Goal: Check status: Check status

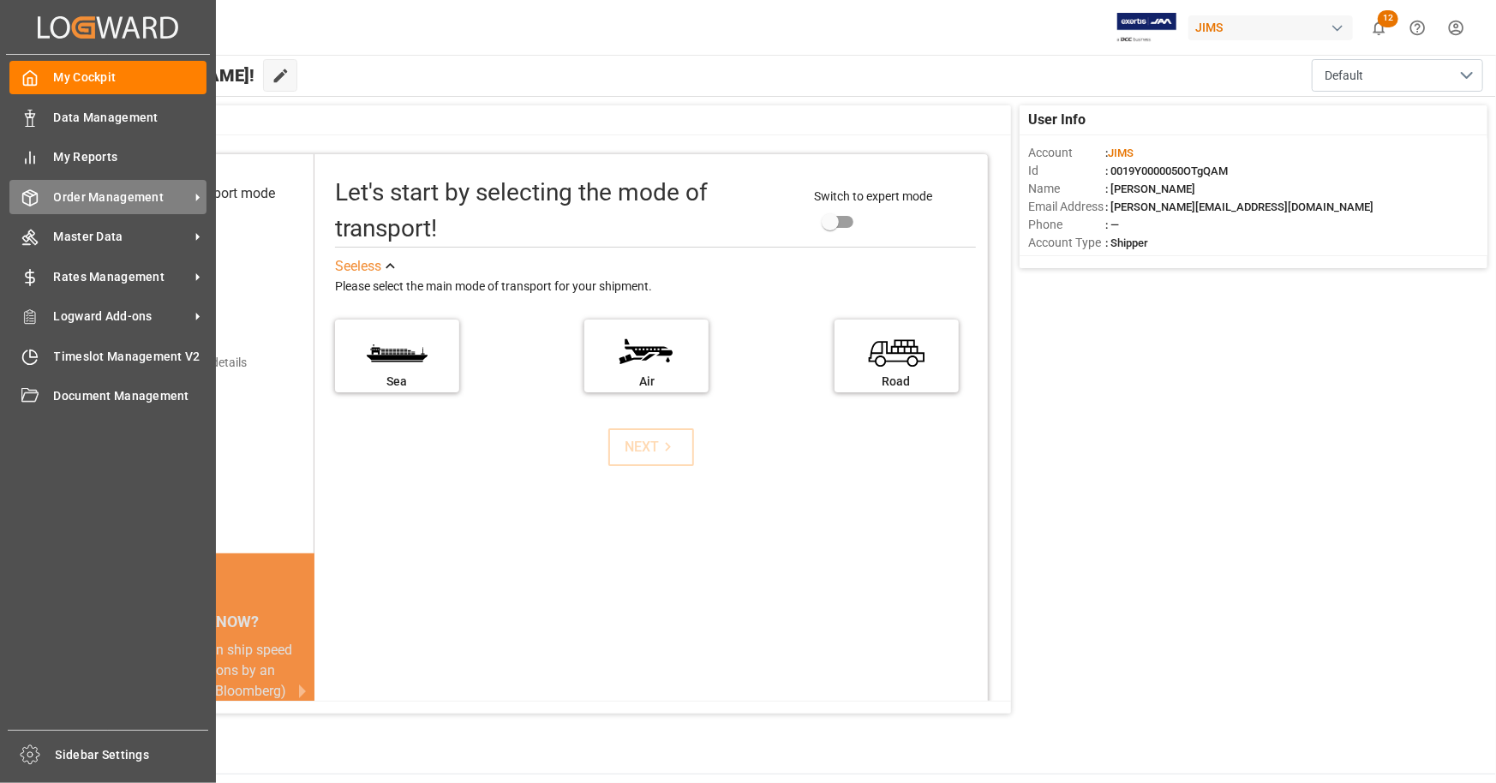
click at [134, 193] on span "Order Management" at bounding box center [121, 197] width 135 height 18
click at [144, 197] on span "Order Management" at bounding box center [121, 197] width 135 height 18
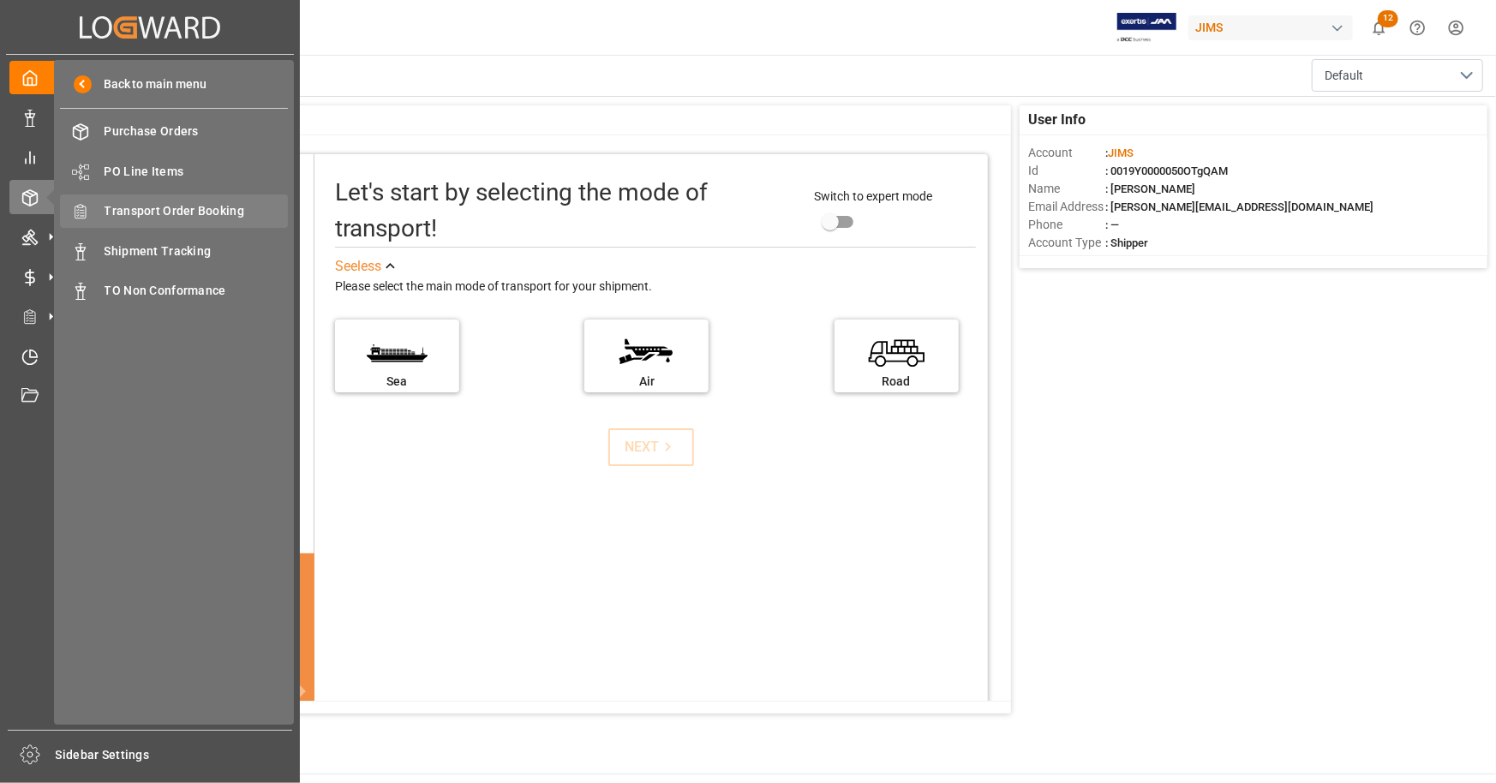
click at [199, 210] on span "Transport Order Booking" at bounding box center [197, 211] width 184 height 18
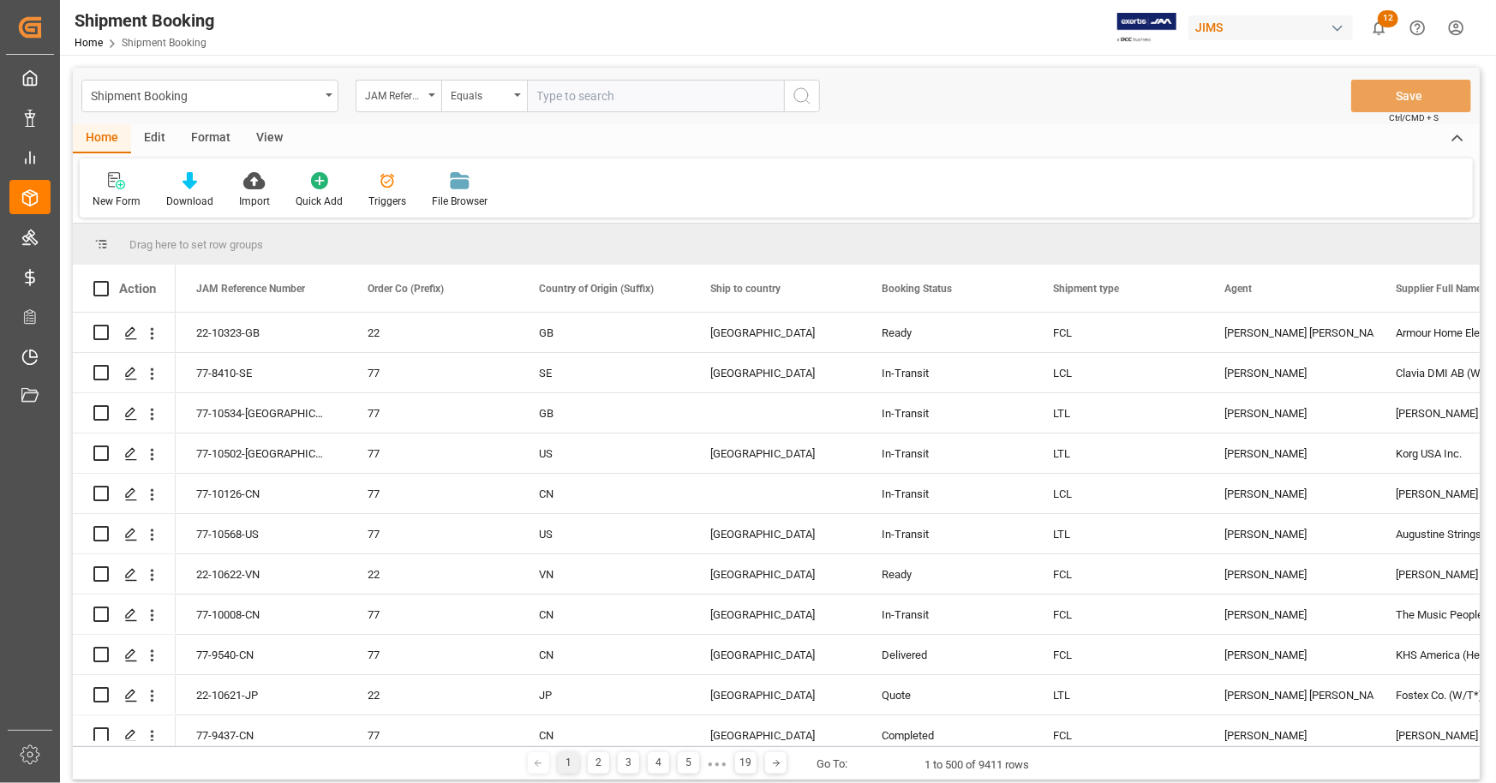
click at [257, 138] on div "View" at bounding box center [269, 138] width 52 height 29
click at [96, 186] on div at bounding box center [109, 180] width 33 height 18
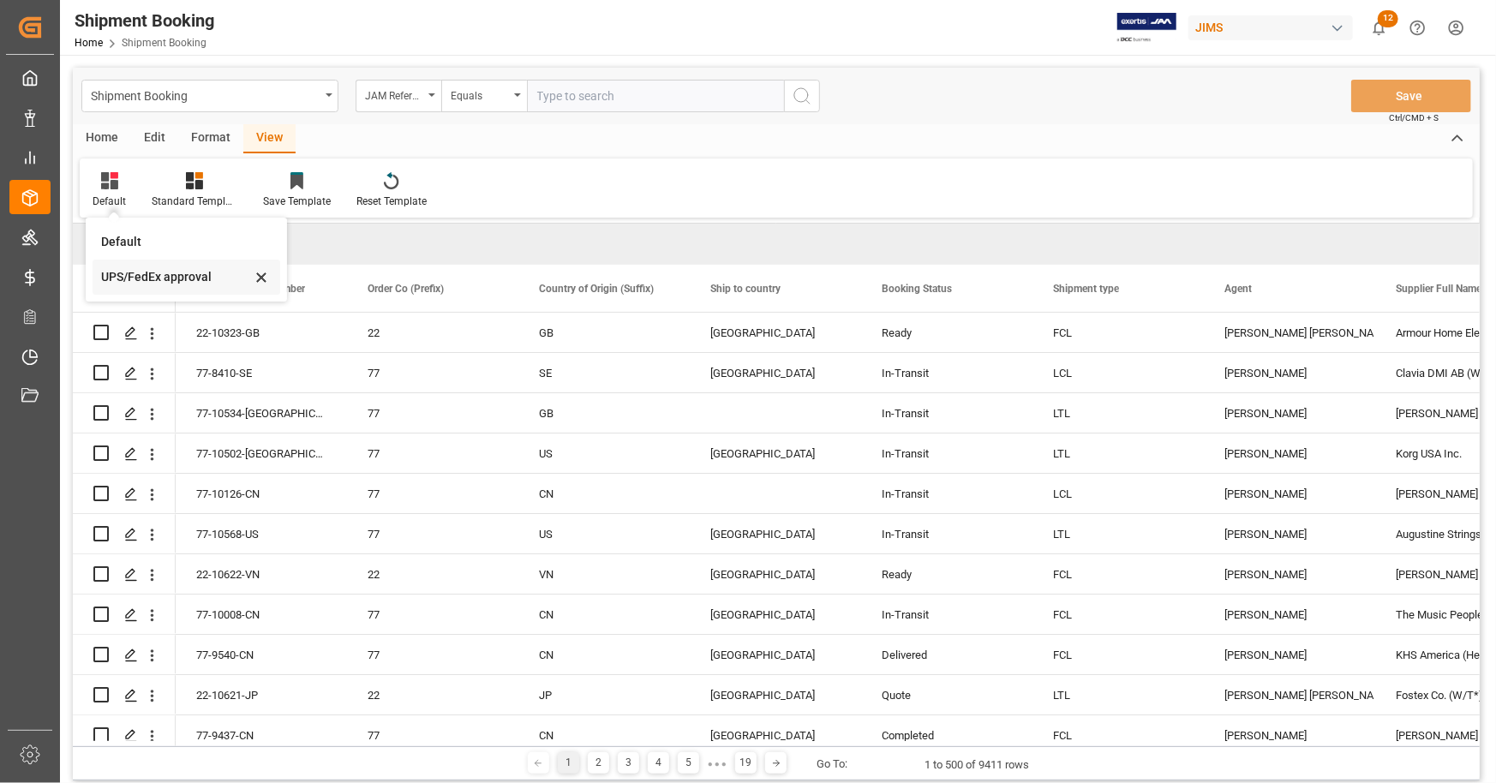
click at [132, 278] on div "UPS/FedEx approval" at bounding box center [176, 277] width 150 height 18
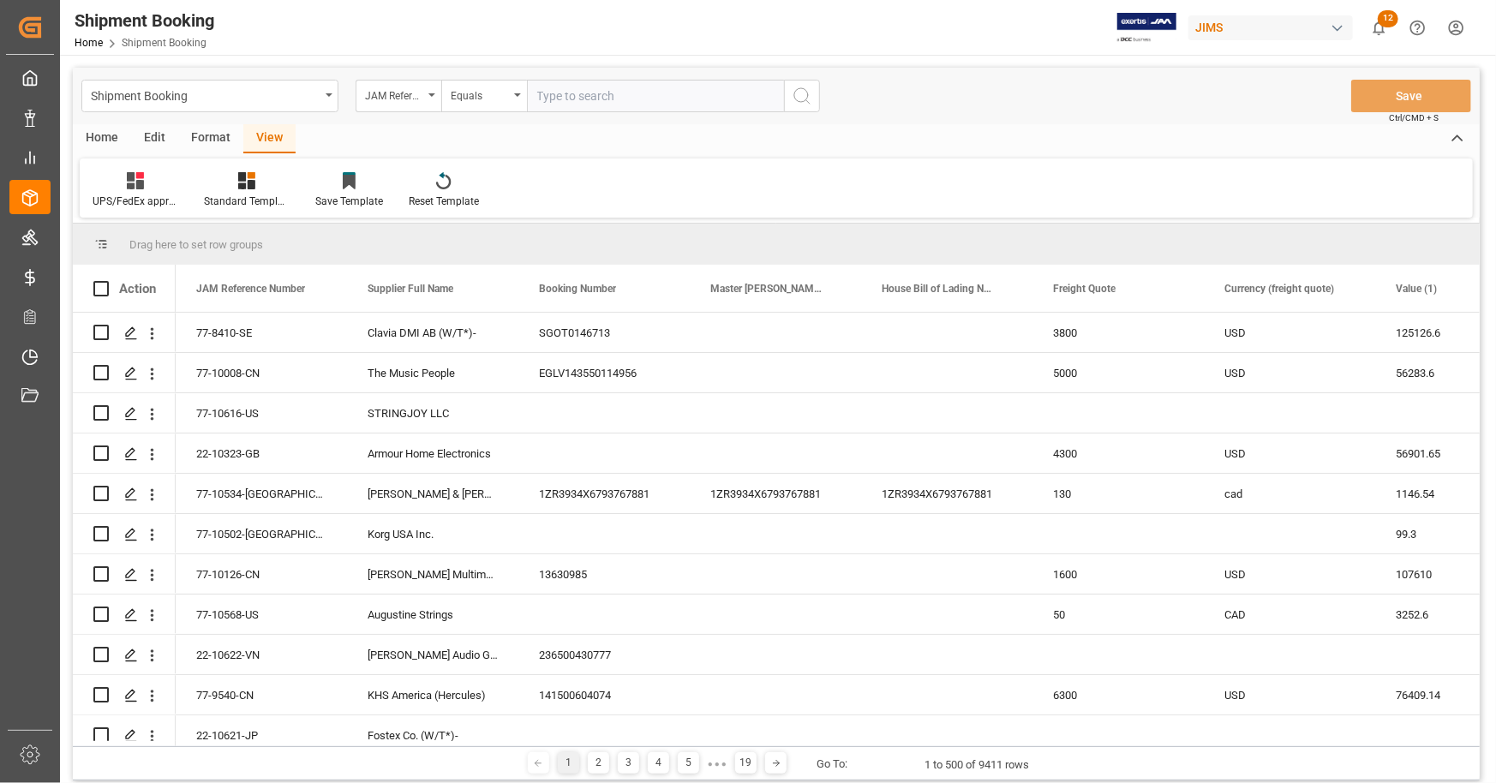
click at [99, 142] on div "Home" at bounding box center [102, 138] width 58 height 29
click at [180, 192] on div "Download" at bounding box center [189, 190] width 73 height 38
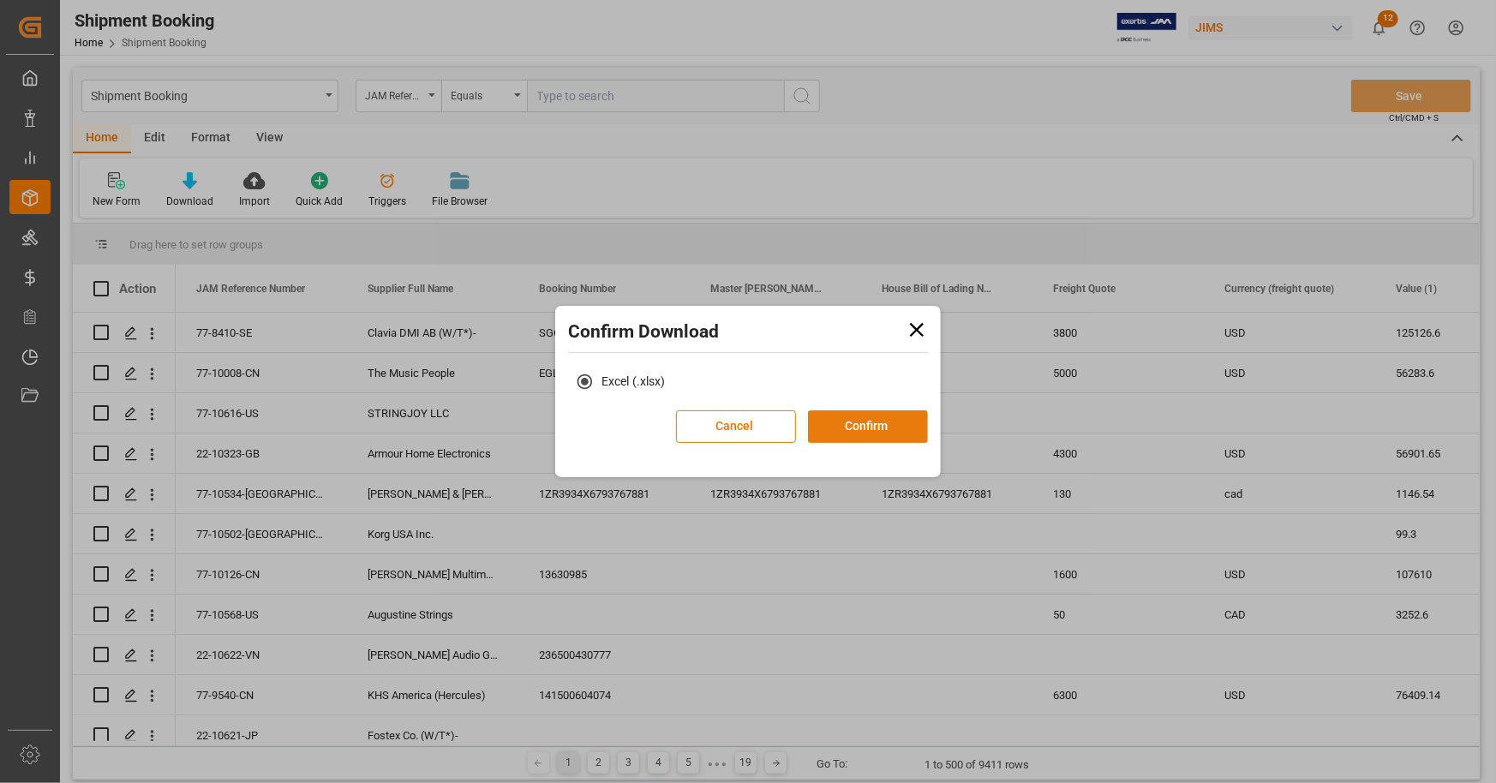
click at [865, 425] on button "Confirm" at bounding box center [868, 426] width 120 height 33
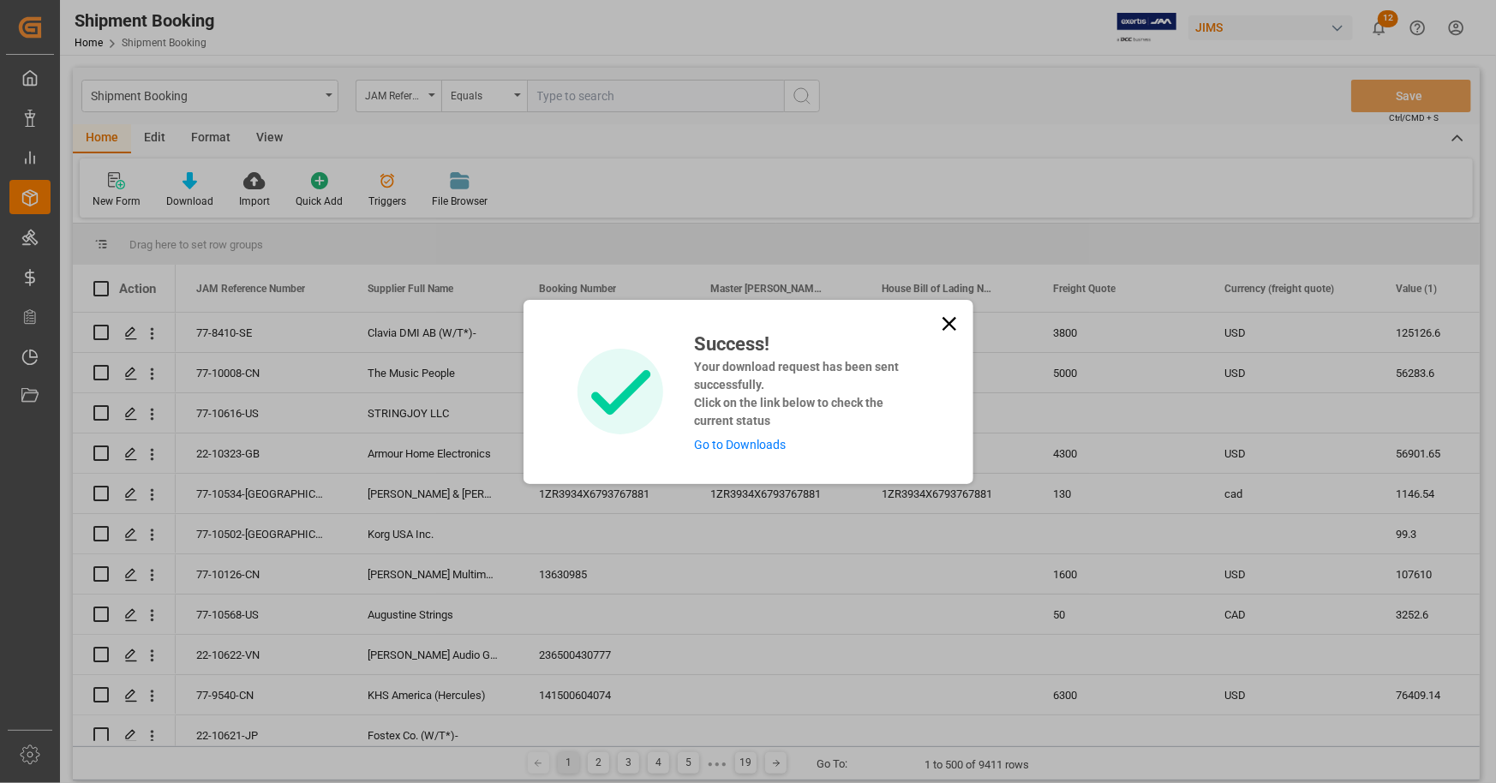
click at [743, 442] on link "Go to Downloads" at bounding box center [740, 445] width 92 height 14
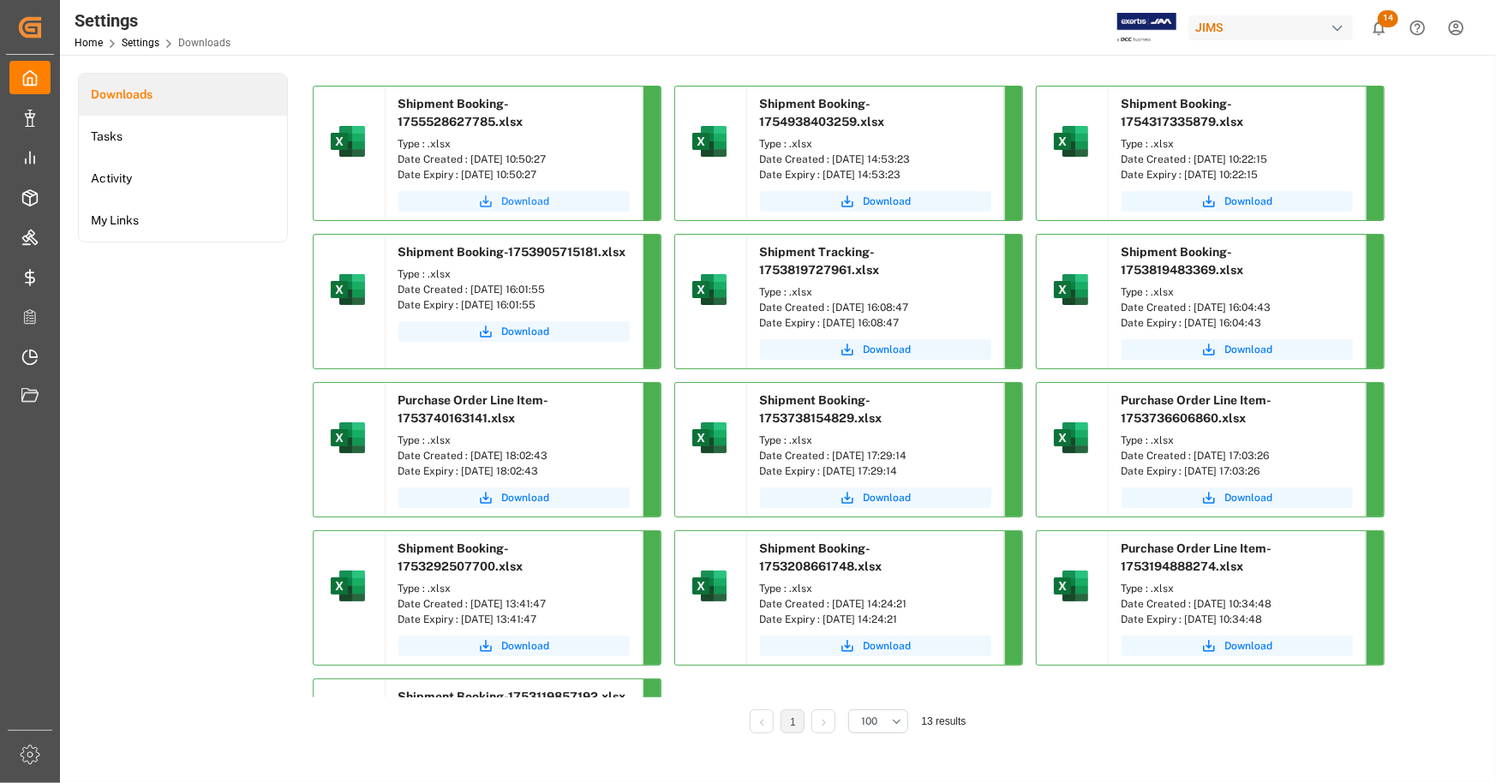
click at [531, 196] on span "Download" at bounding box center [526, 201] width 48 height 15
click at [507, 199] on span "Download" at bounding box center [526, 201] width 48 height 15
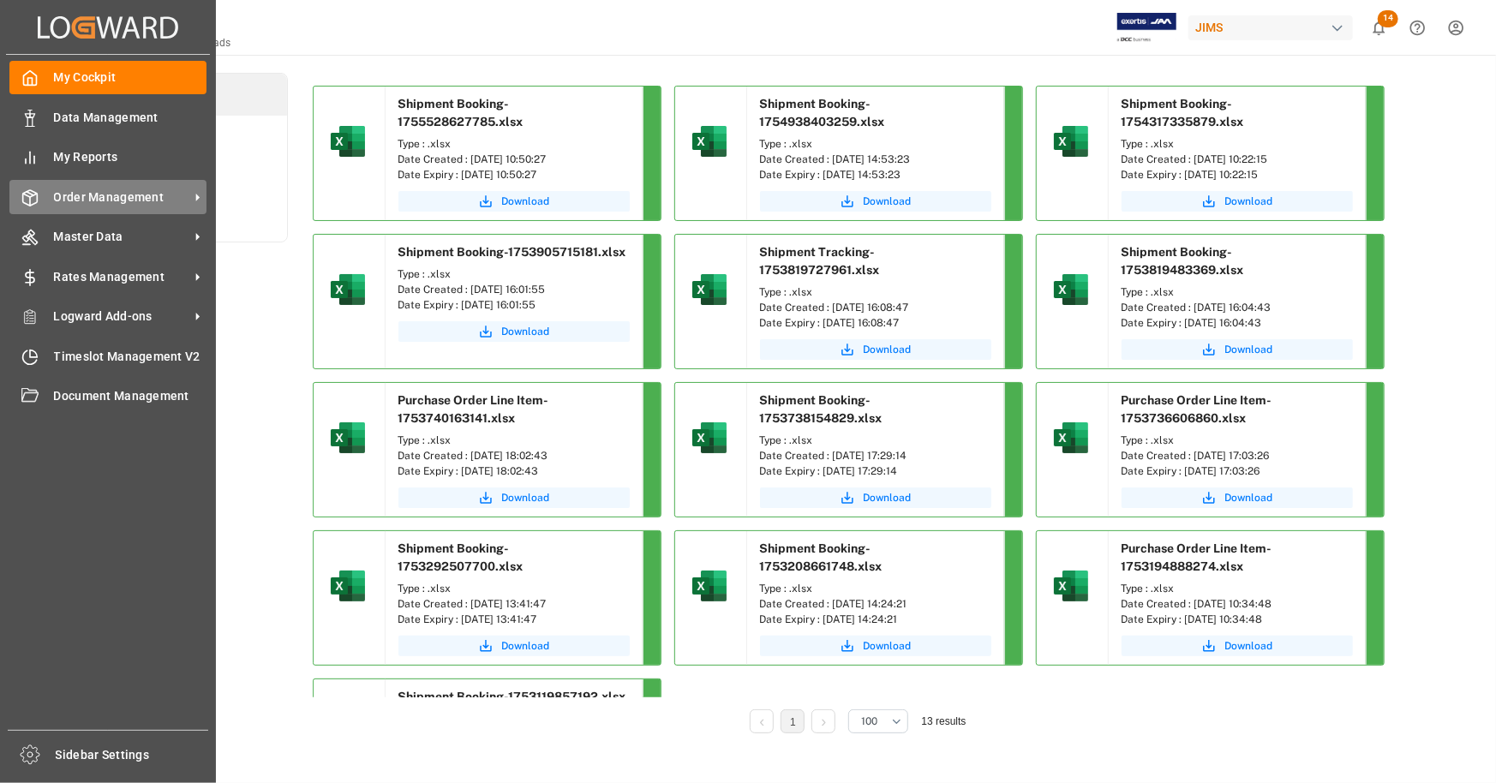
click at [122, 204] on span "Order Management" at bounding box center [121, 197] width 135 height 18
click at [128, 204] on span "Order Management" at bounding box center [121, 197] width 135 height 18
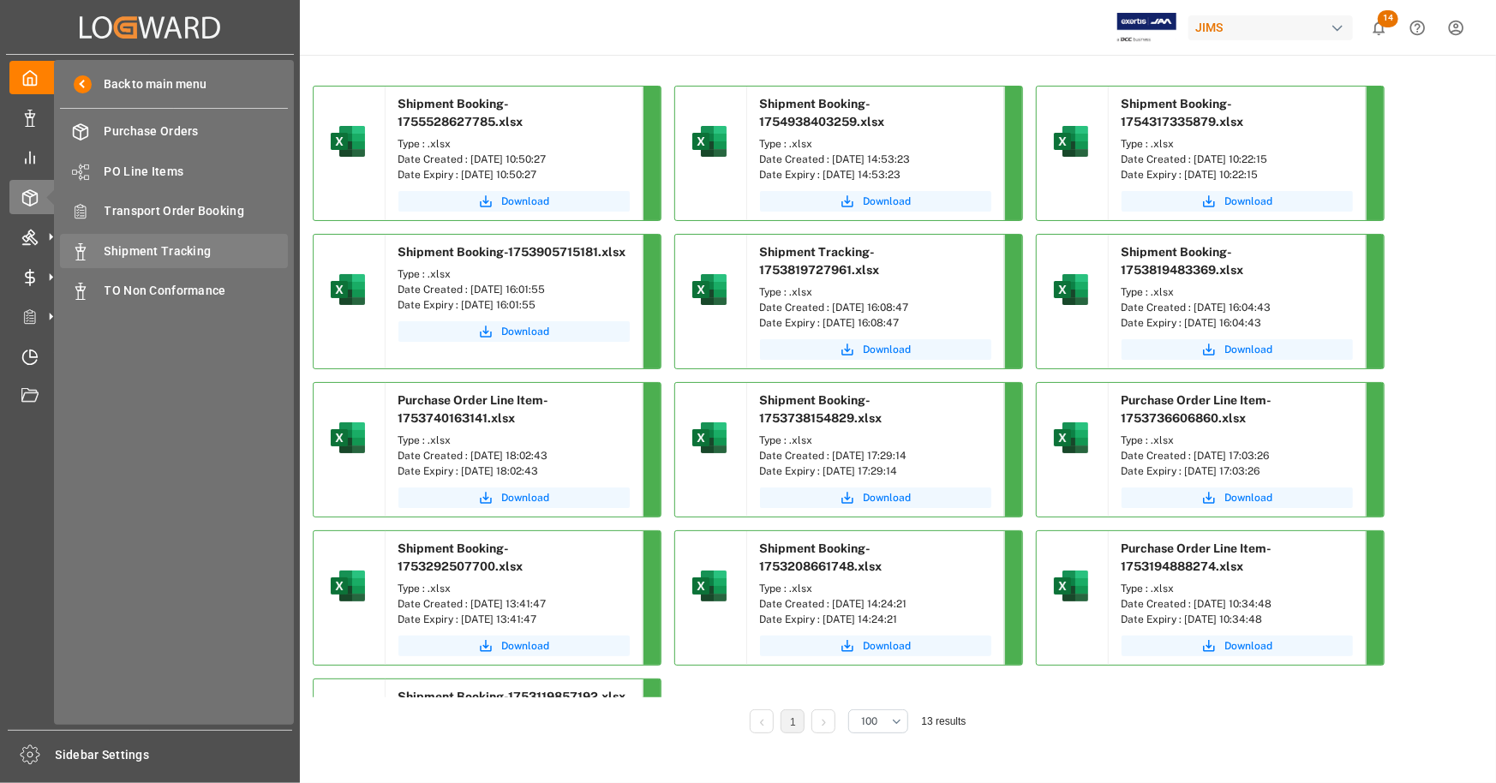
click at [179, 253] on span "Shipment Tracking" at bounding box center [197, 251] width 184 height 18
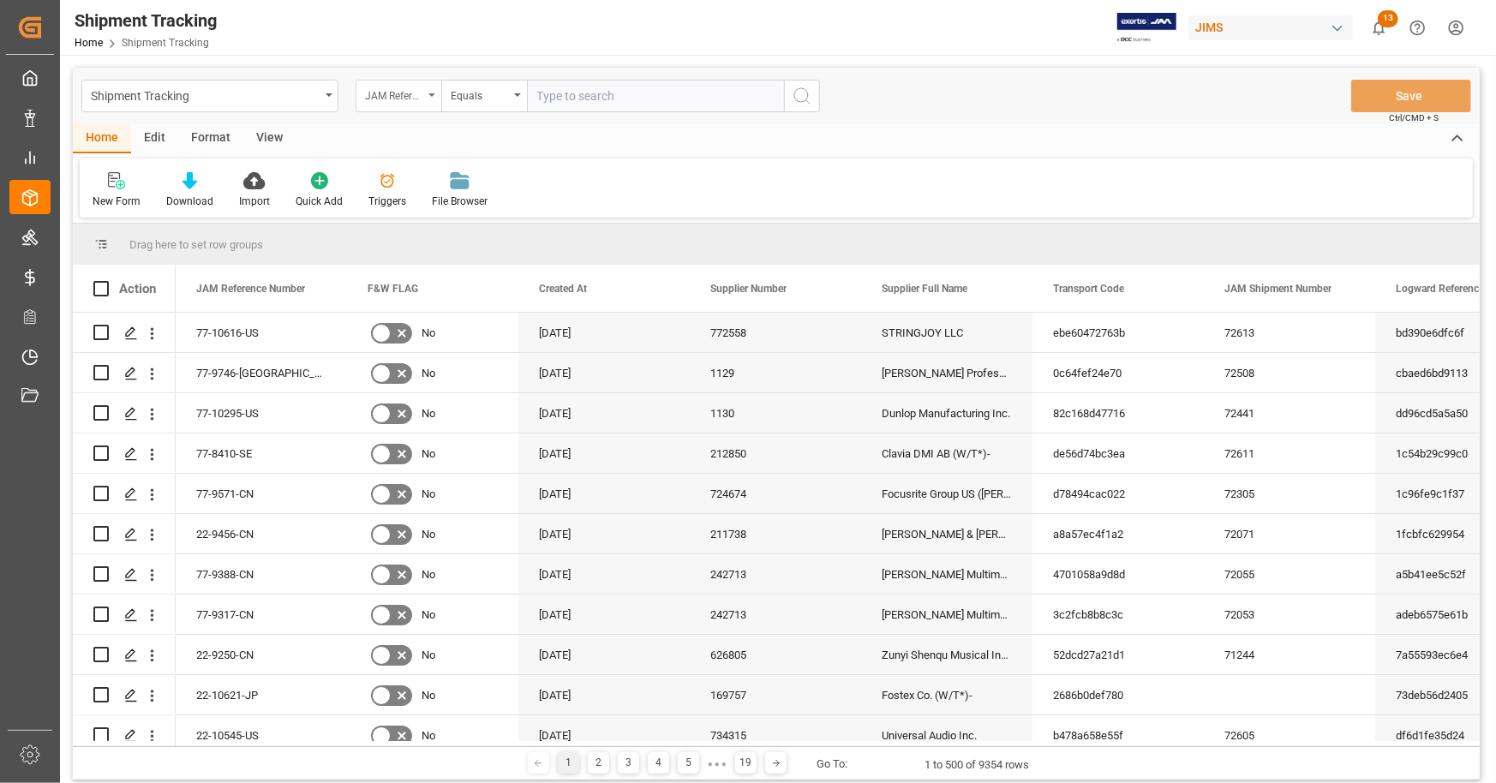
click at [429, 88] on div "JAM Reference Number" at bounding box center [399, 96] width 86 height 33
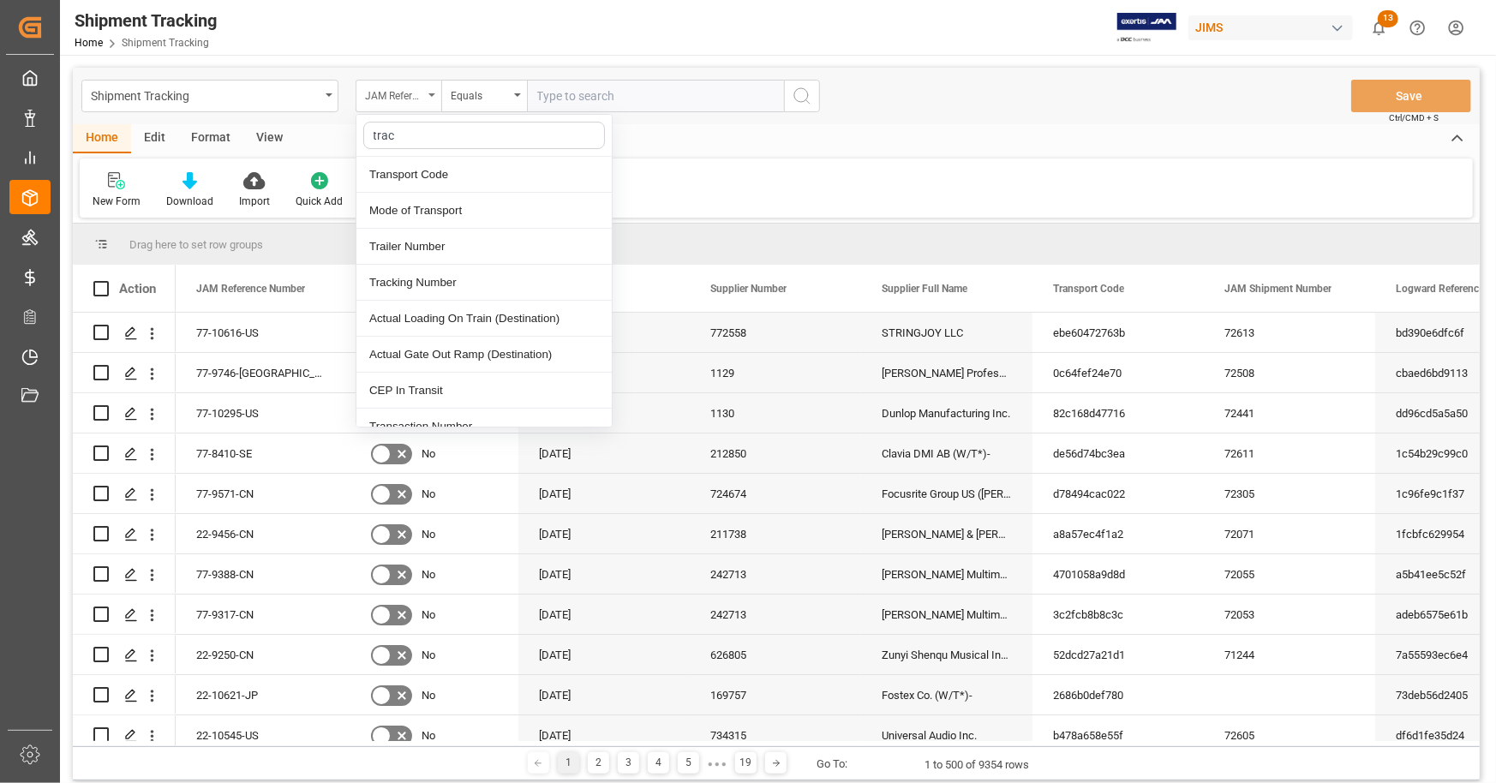
type input "track"
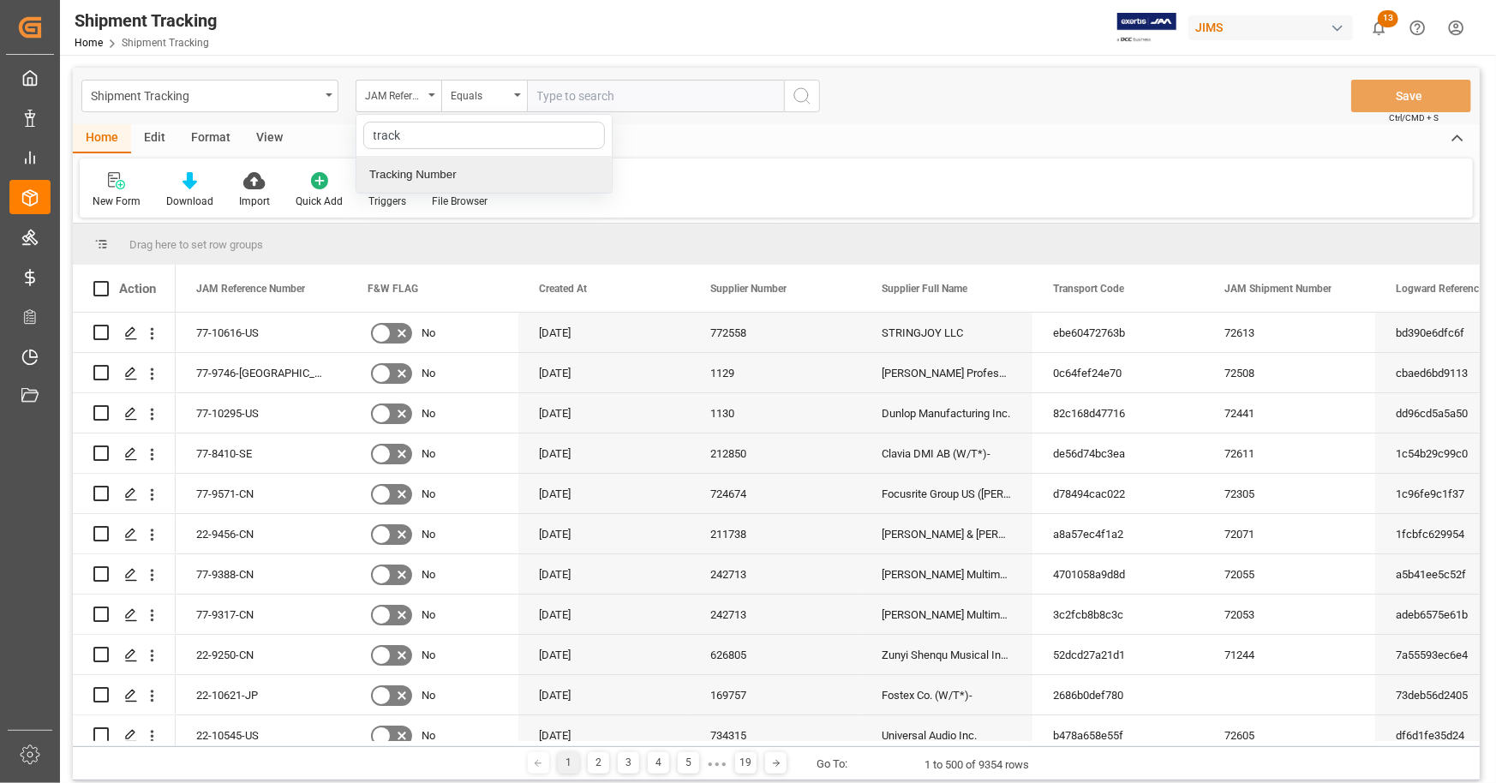
click at [421, 179] on div "Tracking Number" at bounding box center [483, 175] width 255 height 36
click at [618, 95] on input "text" at bounding box center [655, 96] width 257 height 33
paste input "1ZX1X2326699358430"
type input "1ZX1X2326699358430"
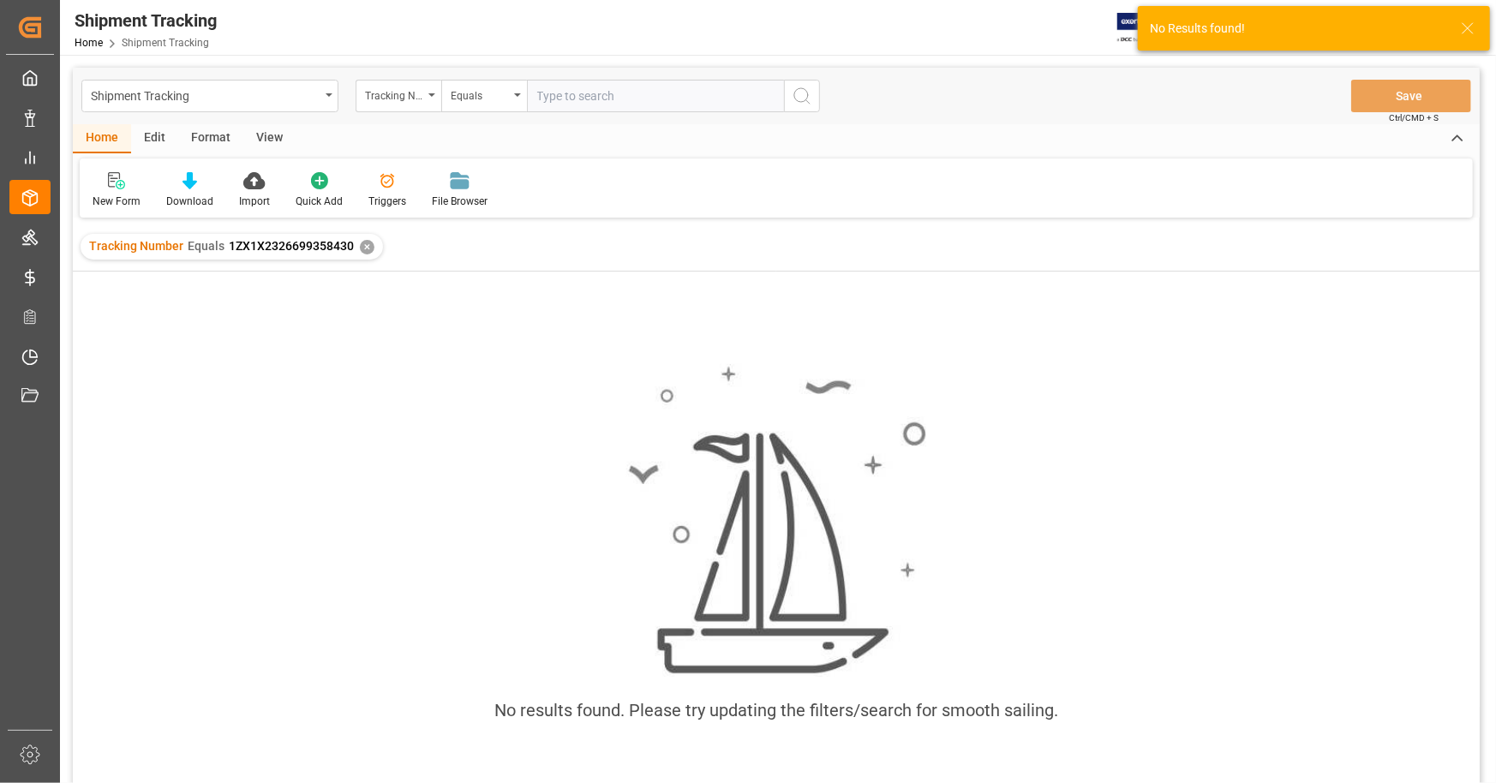
click at [367, 246] on div "✕" at bounding box center [367, 247] width 15 height 15
